Goal: Task Accomplishment & Management: Manage account settings

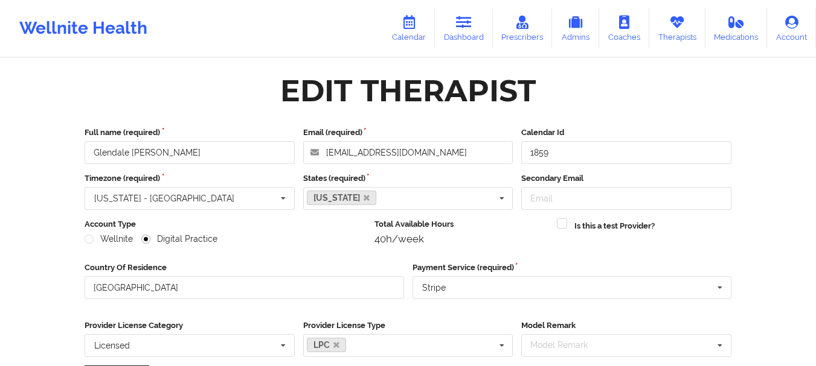
scroll to position [175, 0]
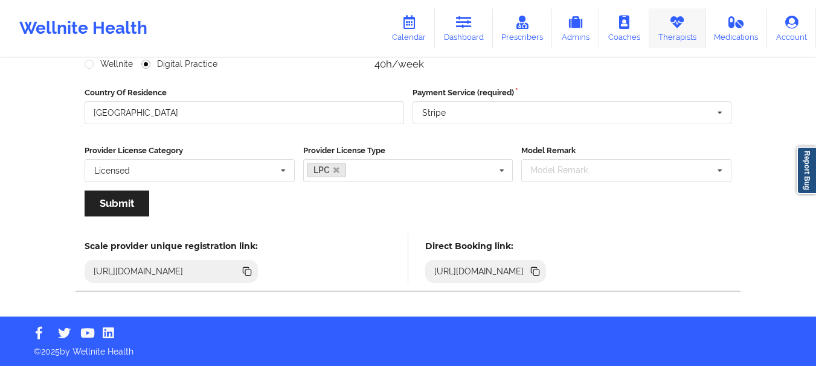
click at [671, 28] on icon at bounding box center [677, 22] width 16 height 13
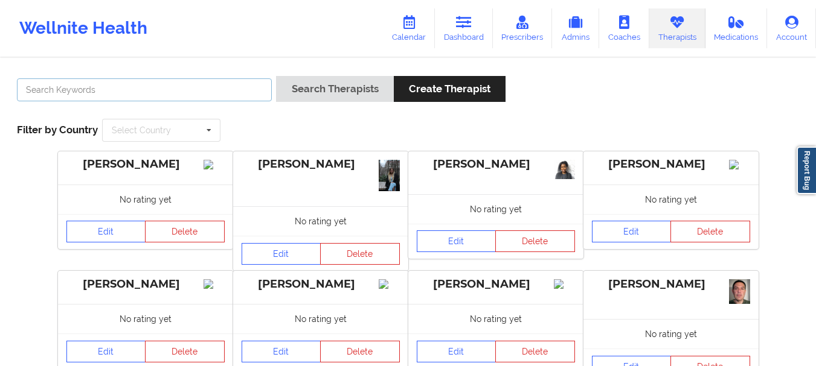
click at [223, 86] on input "text" at bounding box center [144, 89] width 255 height 23
type input "[GEOGRAPHIC_DATA]"
click at [276, 76] on button "Search Therapists" at bounding box center [334, 89] width 117 height 26
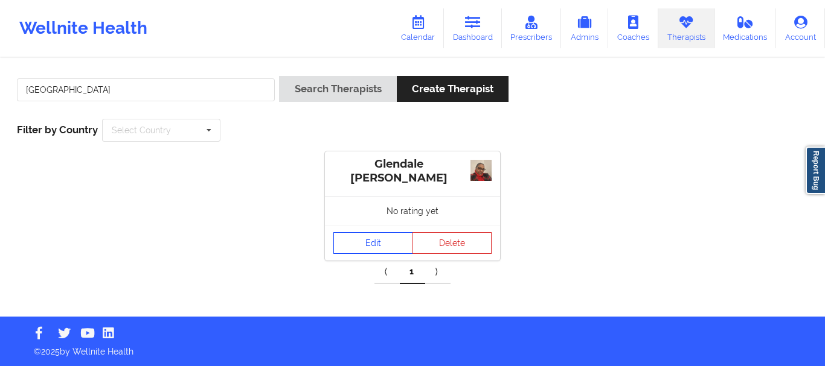
click at [372, 232] on link "Edit" at bounding box center [373, 243] width 80 height 22
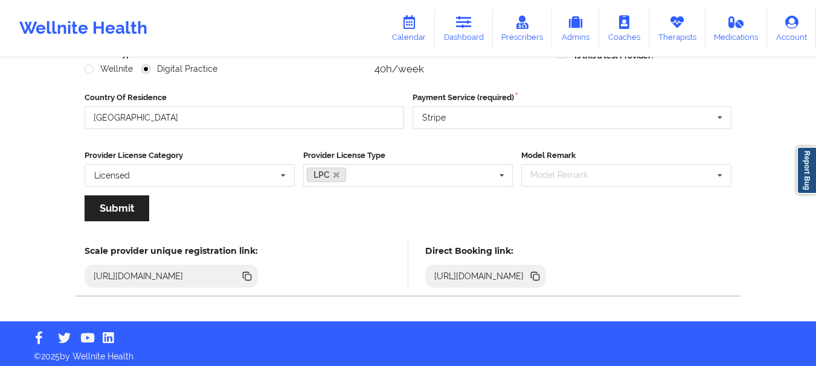
scroll to position [175, 0]
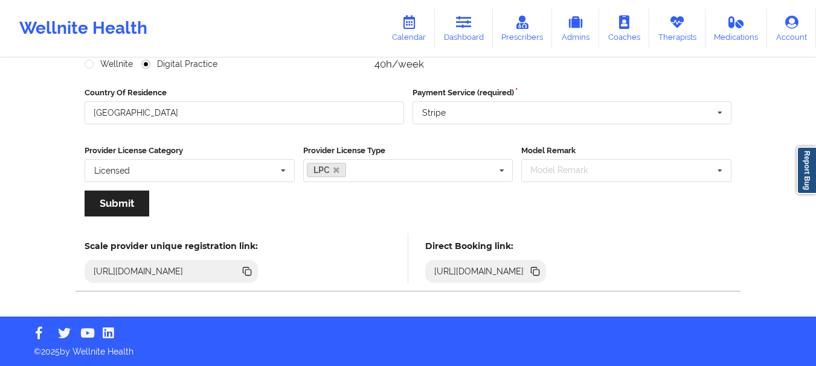
click at [537, 272] on icon at bounding box center [534, 270] width 6 height 6
